Goal: Information Seeking & Learning: Find specific page/section

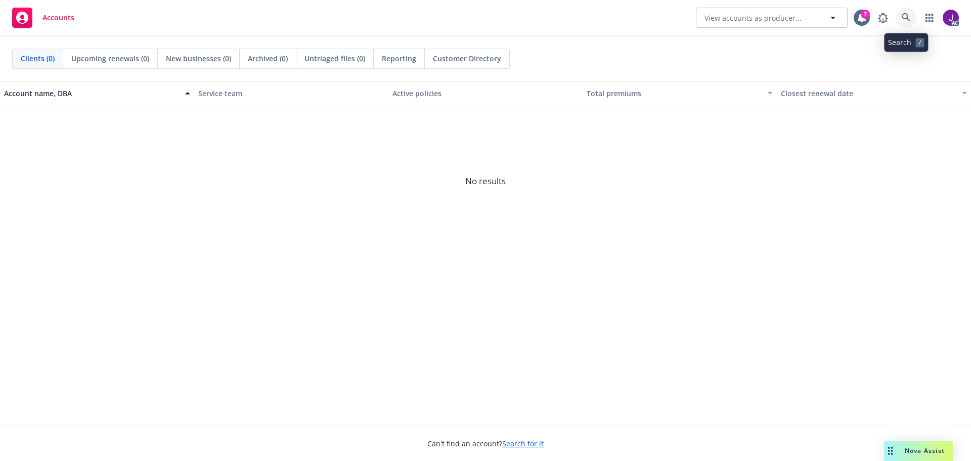
click at [909, 18] on icon at bounding box center [906, 17] width 9 height 9
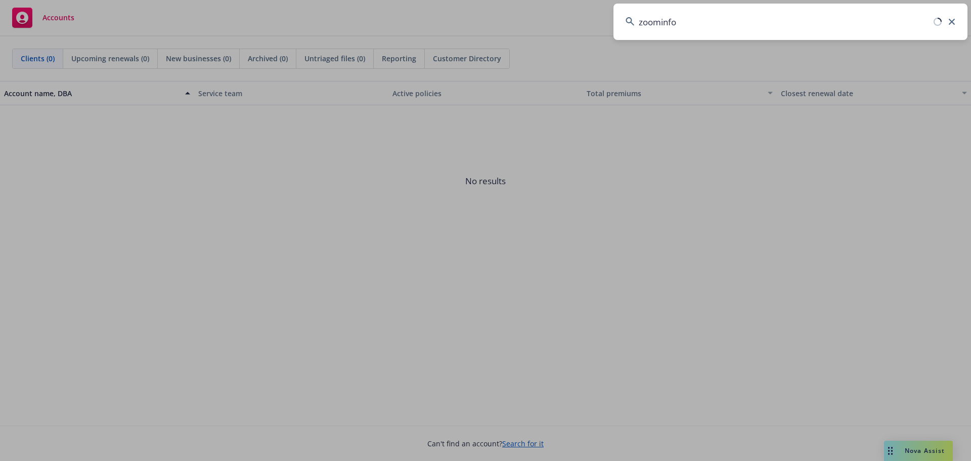
type input "zoominfo"
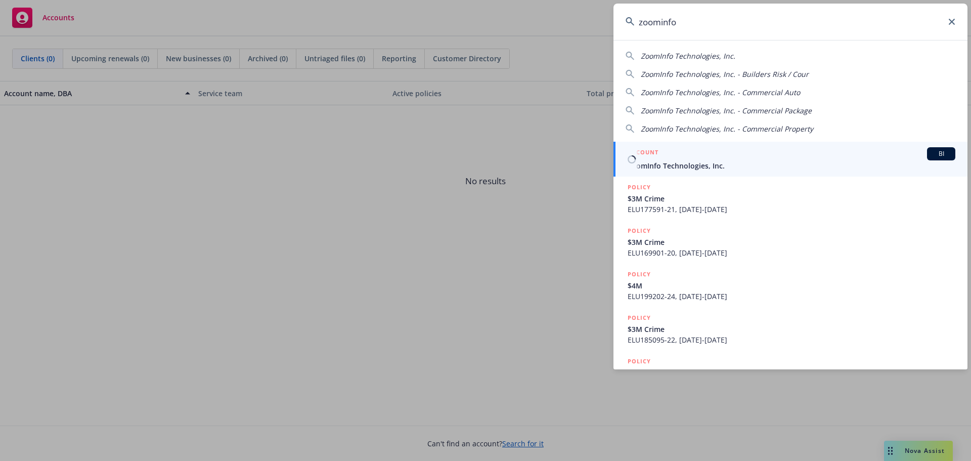
click at [687, 157] on div "ACCOUNT BI" at bounding box center [792, 153] width 328 height 13
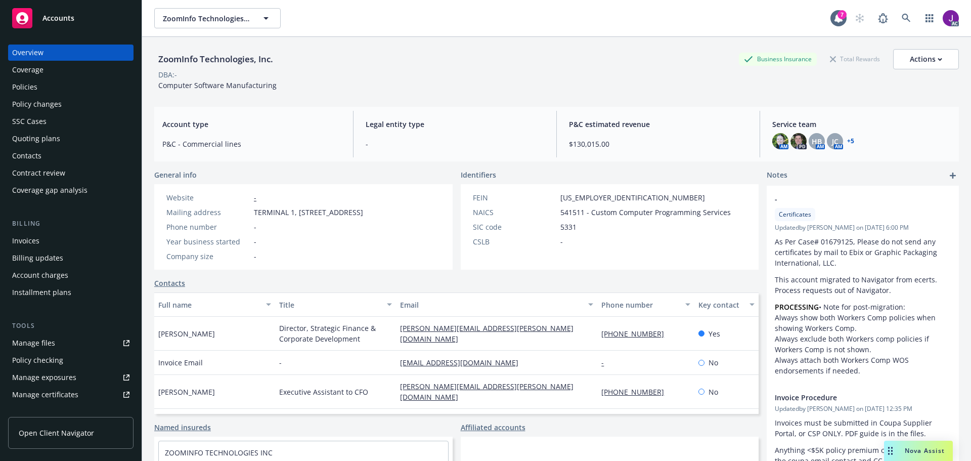
click at [34, 82] on div "Policies" at bounding box center [24, 87] width 25 height 16
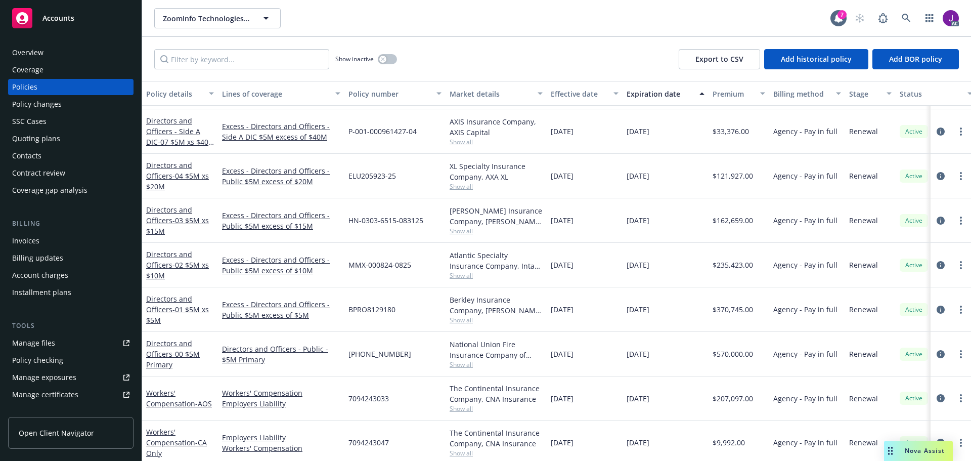
scroll to position [253, 0]
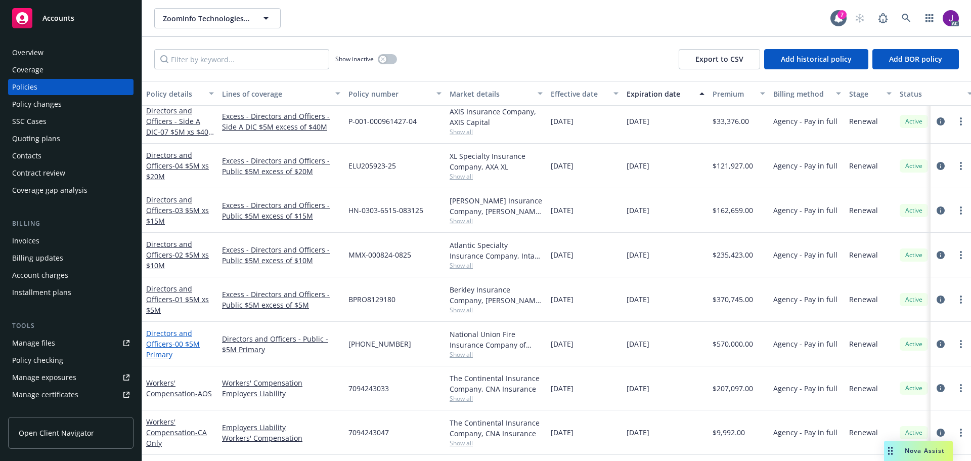
click at [192, 344] on span "- 00 $5M Primary" at bounding box center [173, 349] width 54 height 20
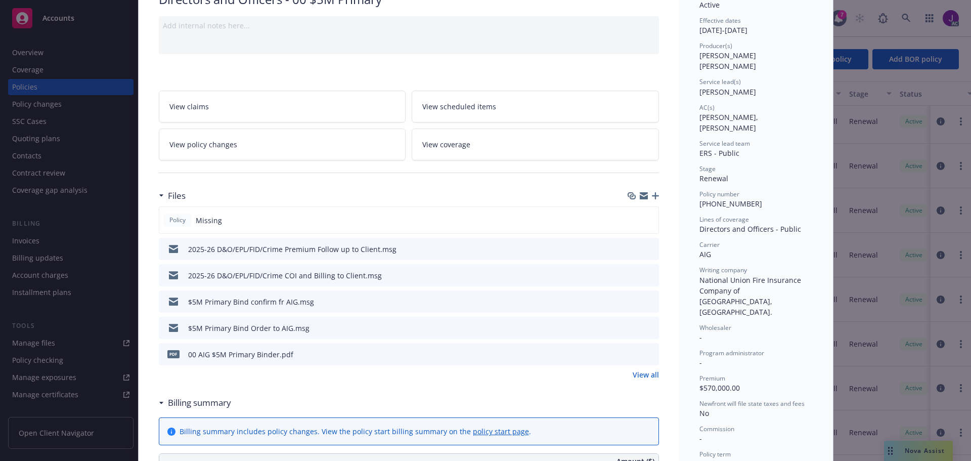
scroll to position [101, 0]
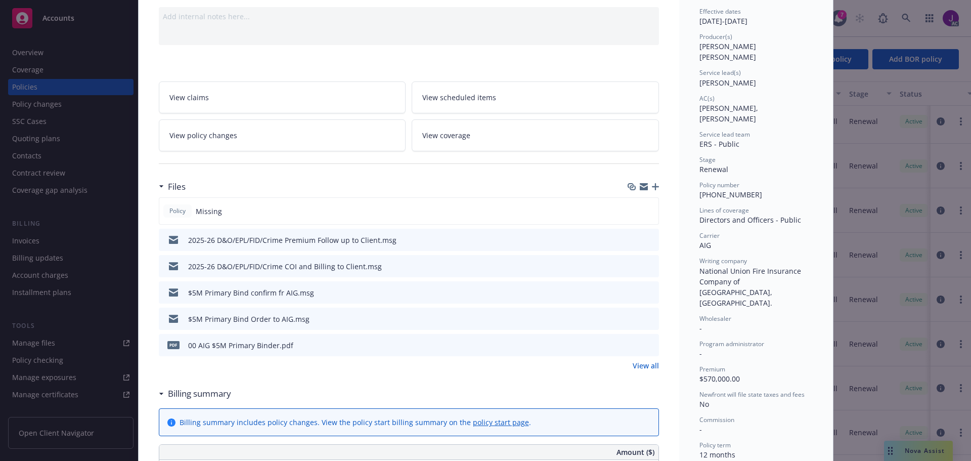
click at [37, 107] on div "Policy Directors and Officers - 00 $5M Primary Add internal notes here... View …" at bounding box center [485, 230] width 971 height 461
click at [24, 85] on div "Policy Directors and Officers - 00 $5M Primary Add internal notes here... View …" at bounding box center [485, 230] width 971 height 461
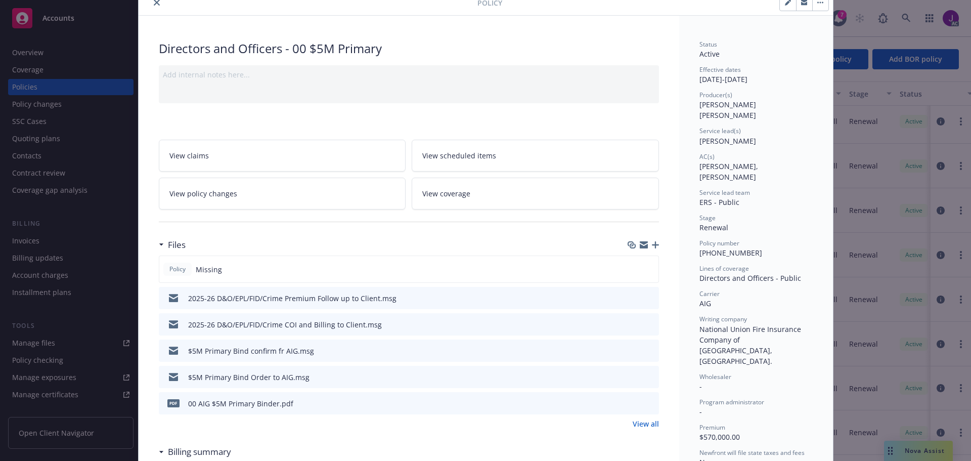
scroll to position [0, 0]
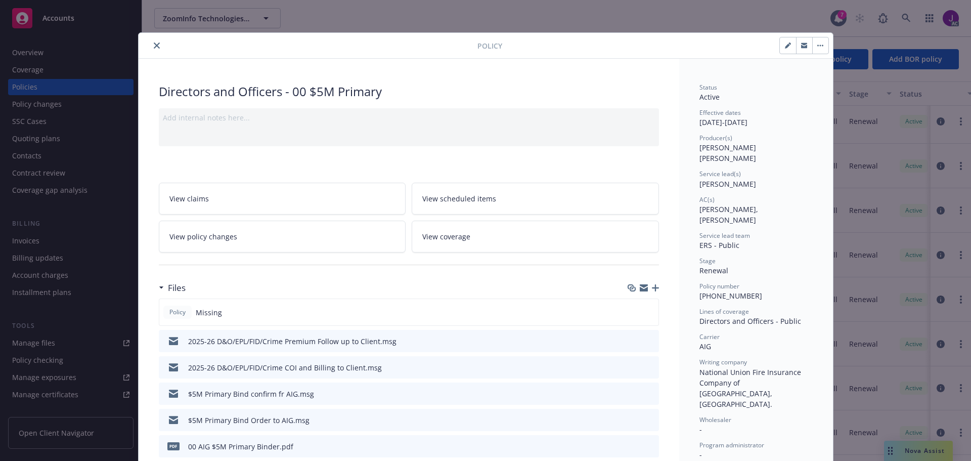
click at [154, 42] on icon "close" at bounding box center [157, 45] width 6 height 6
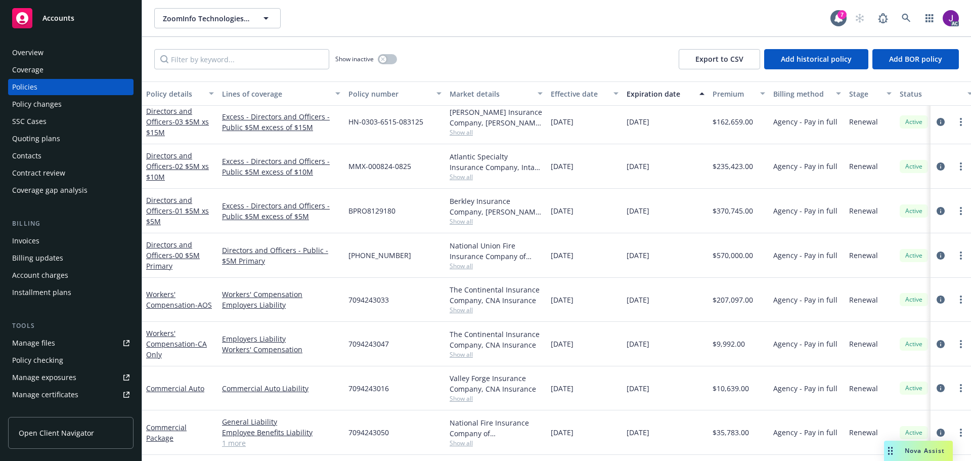
scroll to position [283, 0]
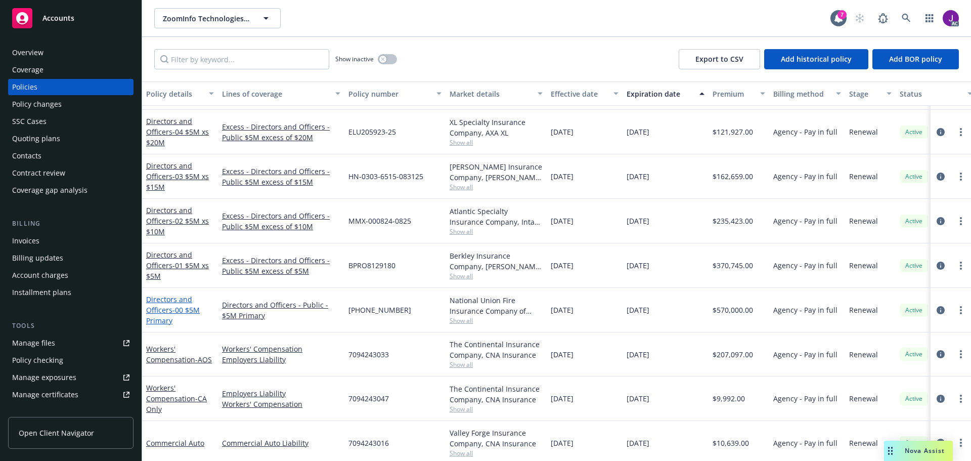
click at [171, 308] on span "- 00 $5M Primary" at bounding box center [173, 315] width 54 height 20
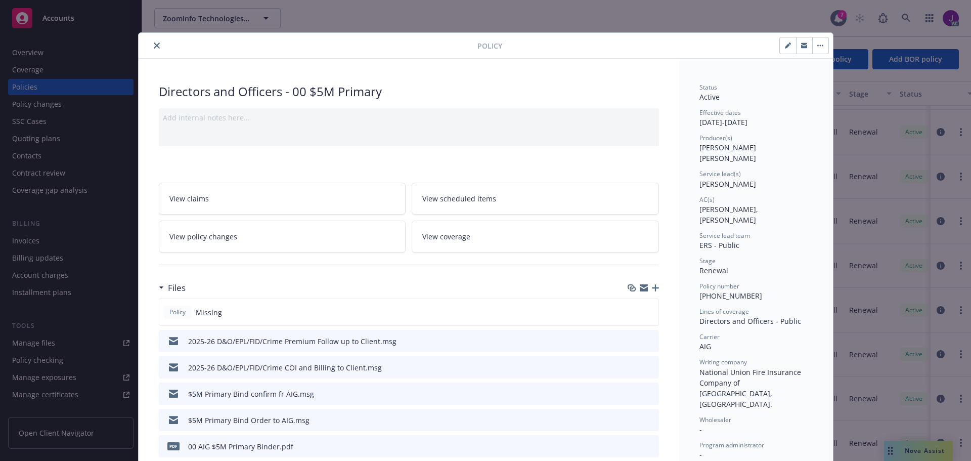
scroll to position [30, 0]
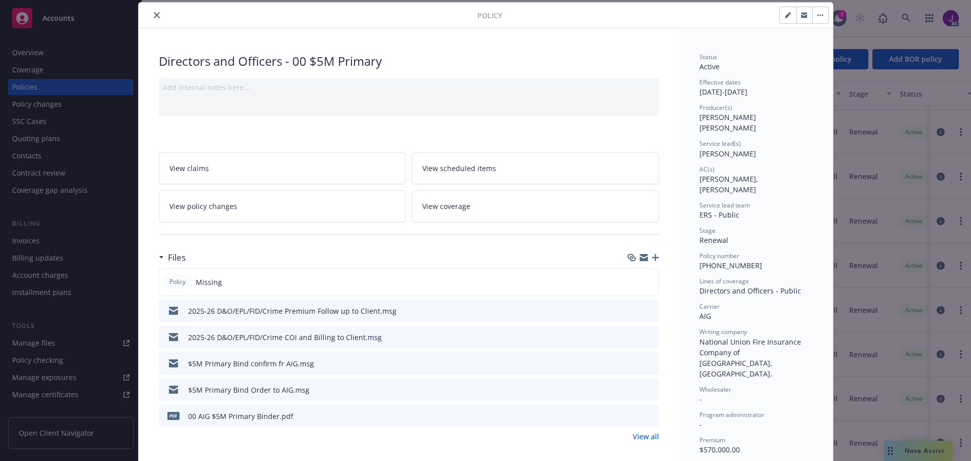
click at [154, 16] on icon "close" at bounding box center [157, 15] width 6 height 6
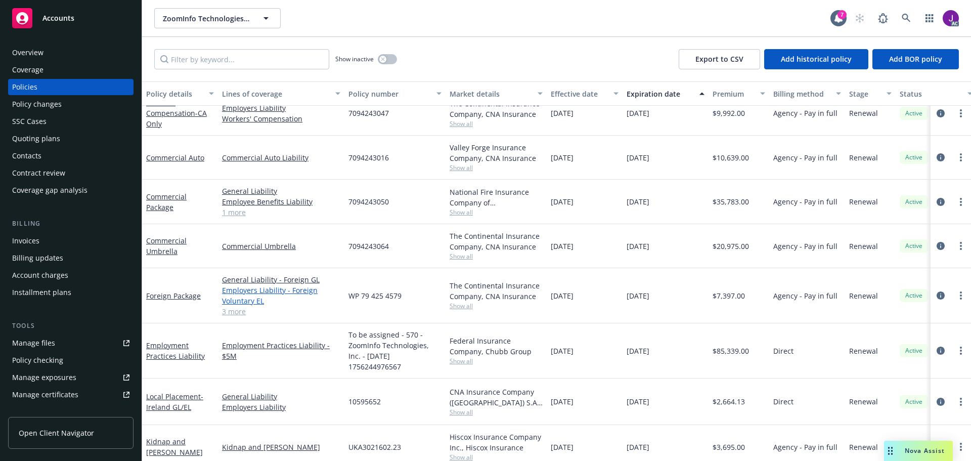
scroll to position [536, 0]
